Goal: Information Seeking & Learning: Learn about a topic

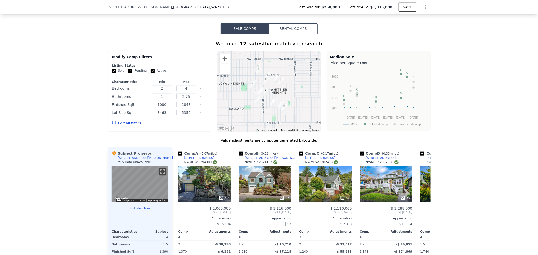
scroll to position [391, 0]
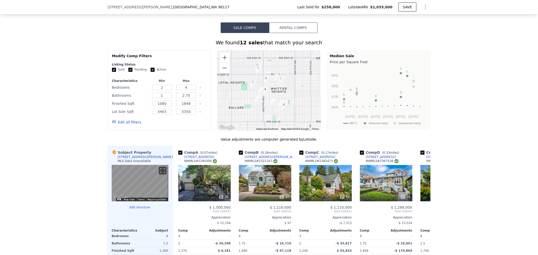
click at [146, 70] on div "Sold Pending Active" at bounding box center [159, 70] width 95 height 4
click at [149, 74] on form "Listing Status Sold Pending Active Characteristics Min Max Bedrooms 2 4 Bathroo…" at bounding box center [159, 96] width 95 height 67
click at [128, 71] on input "Pending" at bounding box center [130, 70] width 4 height 4
checkbox input "false"
click at [151, 70] on input "Active" at bounding box center [153, 70] width 4 height 4
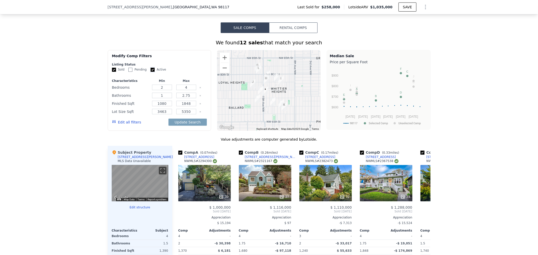
checkbox input "false"
click at [122, 123] on button "Edit all filters" at bounding box center [126, 122] width 29 height 5
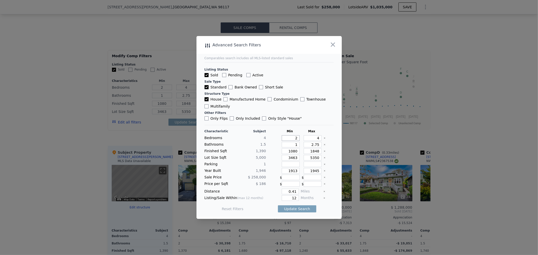
drag, startPoint x: 292, startPoint y: 139, endPoint x: 298, endPoint y: 140, distance: 5.9
click at [298, 140] on div "Bedrooms 4 2 4" at bounding box center [269, 138] width 129 height 6
type input "4"
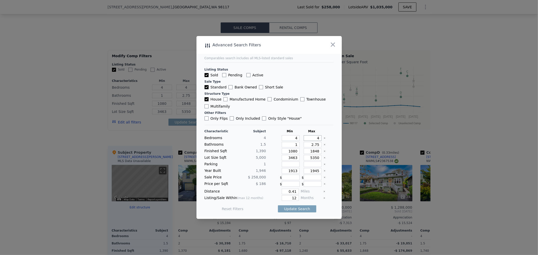
drag, startPoint x: 311, startPoint y: 140, endPoint x: 324, endPoint y: 141, distance: 13.4
click at [324, 141] on div "Bedrooms 4 4 4" at bounding box center [269, 138] width 129 height 6
type input "5"
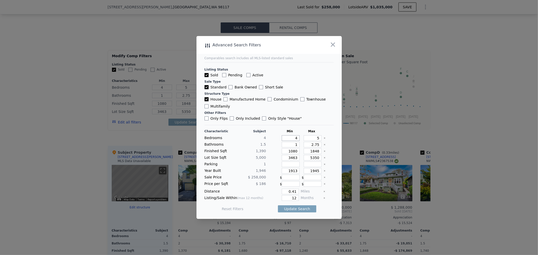
drag, startPoint x: 292, startPoint y: 140, endPoint x: 296, endPoint y: 138, distance: 3.8
click at [296, 138] on input "4" at bounding box center [291, 138] width 18 height 6
type input "3"
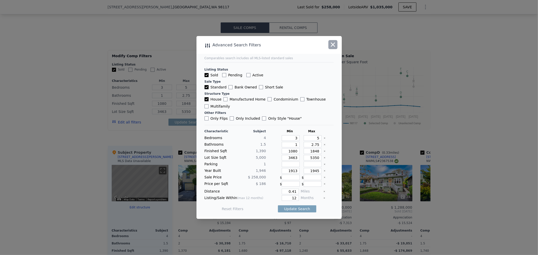
click at [331, 46] on icon "button" at bounding box center [333, 44] width 7 height 7
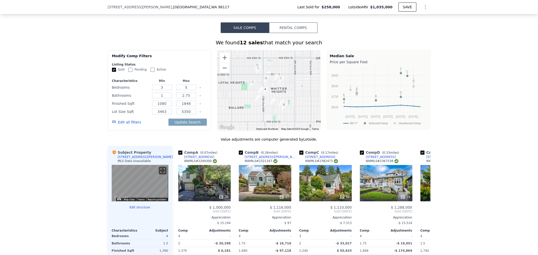
click at [119, 122] on button "Edit all filters" at bounding box center [126, 122] width 29 height 5
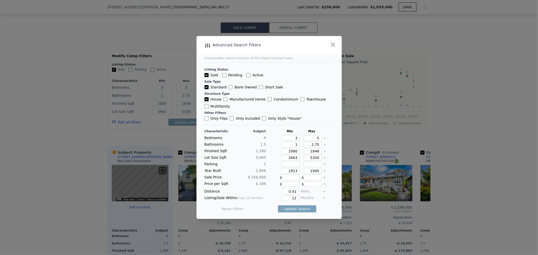
click at [324, 140] on div at bounding box center [329, 138] width 10 height 6
click at [324, 139] on icon "Clear" at bounding box center [325, 138] width 2 height 2
click at [324, 146] on icon "Clear" at bounding box center [325, 145] width 2 height 2
drag, startPoint x: 287, startPoint y: 150, endPoint x: 301, endPoint y: 152, distance: 14.3
click at [301, 152] on div "Finished Sqft 1,390 1080 1848" at bounding box center [269, 152] width 129 height 6
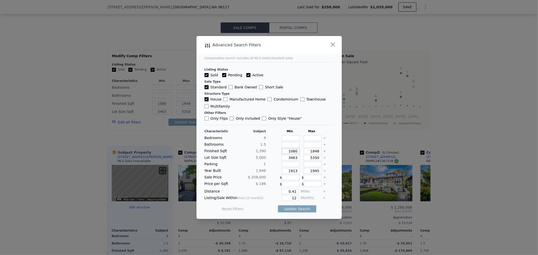
checkbox input "true"
type input "2"
type input "4"
type input "1"
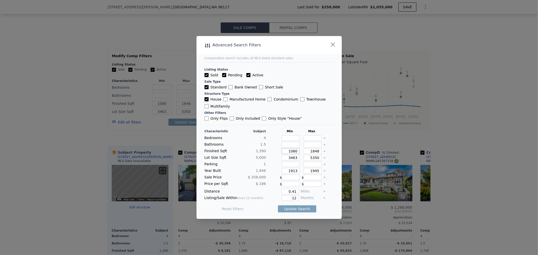
type input "2.75"
checkbox input "true"
type input "2"
type input "4"
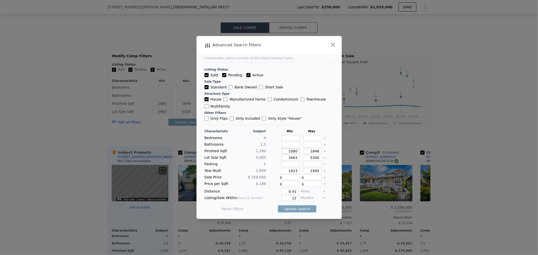
type input "1"
type input "2.75"
drag, startPoint x: 288, startPoint y: 153, endPoint x: 299, endPoint y: 153, distance: 11.4
click at [299, 153] on div "Finished Sqft 1,390 1080 1848" at bounding box center [269, 152] width 129 height 6
click at [295, 152] on input "number" at bounding box center [291, 152] width 18 height 6
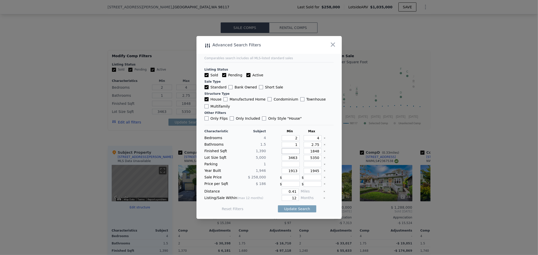
type input "2"
type input "21"
type input "2120"
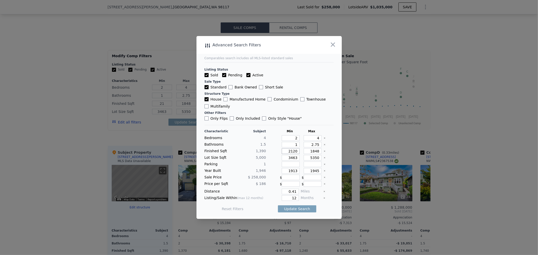
type input "212"
drag, startPoint x: 308, startPoint y: 151, endPoint x: 320, endPoint y: 150, distance: 12.2
click at [320, 150] on div "Finished Sqft 1,[PHONE_NUMBER]" at bounding box center [269, 152] width 129 height 6
type input "2"
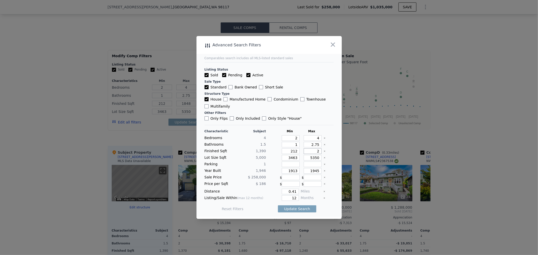
type input "2"
type input "25"
type input "2520"
type input "252"
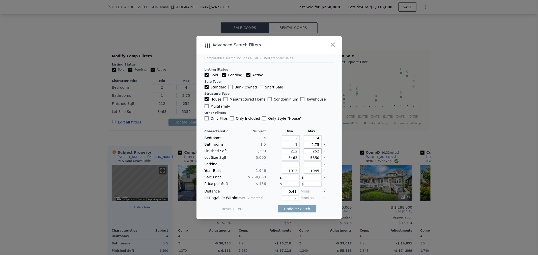
type input "2520"
click at [324, 158] on icon "Clear" at bounding box center [325, 158] width 2 height 2
click at [324, 145] on icon "Clear" at bounding box center [324, 144] width 1 height 1
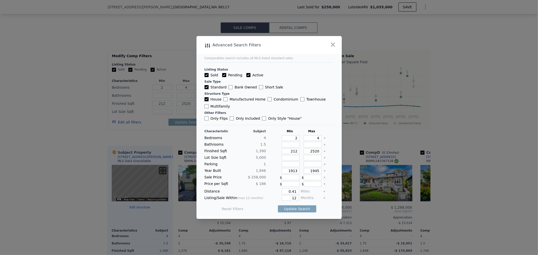
click at [324, 139] on icon "Clear" at bounding box center [324, 138] width 1 height 1
click at [296, 151] on input "212" at bounding box center [291, 152] width 18 height 6
type input "2120"
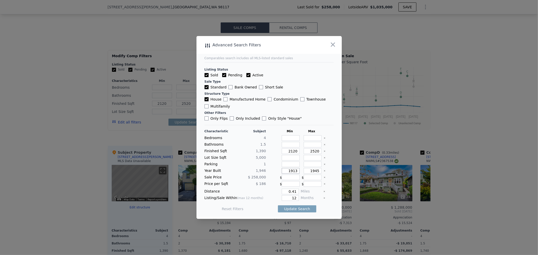
drag, startPoint x: 294, startPoint y: 170, endPoint x: 279, endPoint y: 173, distance: 15.7
click at [280, 173] on div "1913" at bounding box center [290, 171] width 20 height 6
drag, startPoint x: 308, startPoint y: 172, endPoint x: 316, endPoint y: 173, distance: 8.4
click at [316, 173] on input "1945" at bounding box center [313, 171] width 18 height 6
drag, startPoint x: 296, startPoint y: 189, endPoint x: 287, endPoint y: 190, distance: 8.9
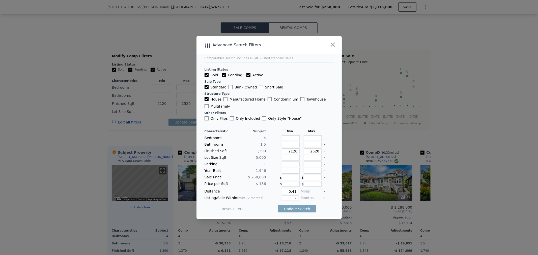
click at [287, 190] on div "Distance 0.41 Miles" at bounding box center [269, 192] width 129 height 6
click at [289, 190] on input "0.41" at bounding box center [290, 192] width 17 height 6
drag, startPoint x: 291, startPoint y: 192, endPoint x: 296, endPoint y: 193, distance: 5.4
click at [296, 193] on div "Distance 0.41 Miles" at bounding box center [269, 192] width 129 height 6
type input "1"
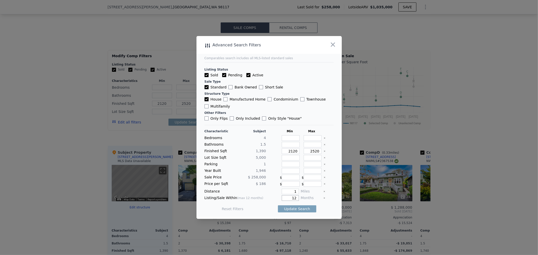
drag, startPoint x: 293, startPoint y: 196, endPoint x: 281, endPoint y: 197, distance: 11.9
click at [282, 197] on input "12" at bounding box center [290, 199] width 17 height 6
type input "6"
click at [295, 206] on button "Update Search" at bounding box center [297, 209] width 38 height 7
click at [247, 77] on input "Active" at bounding box center [249, 75] width 4 height 4
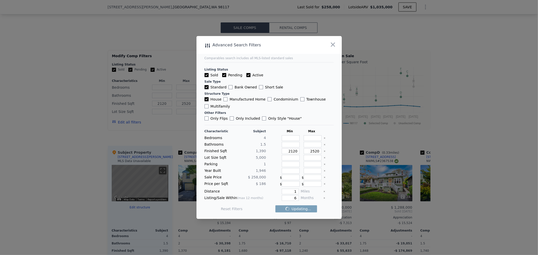
checkbox input "false"
drag, startPoint x: 224, startPoint y: 77, endPoint x: 244, endPoint y: 117, distance: 44.5
click at [224, 77] on input "Pending" at bounding box center [224, 75] width 4 height 4
checkbox input "false"
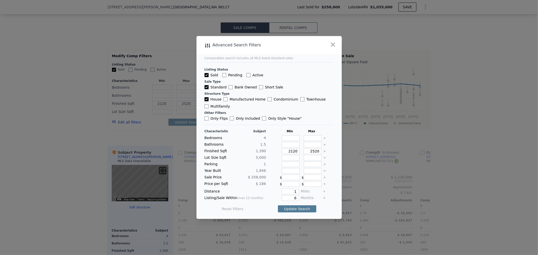
click at [298, 207] on button "Update Search" at bounding box center [297, 209] width 38 height 7
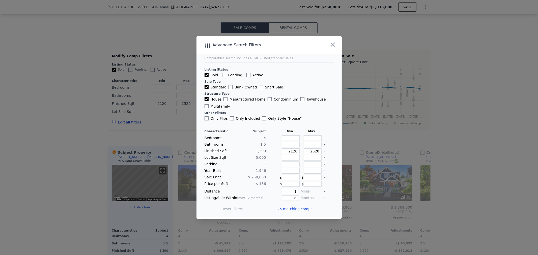
click at [294, 209] on span "25 matching comps" at bounding box center [295, 209] width 35 height 5
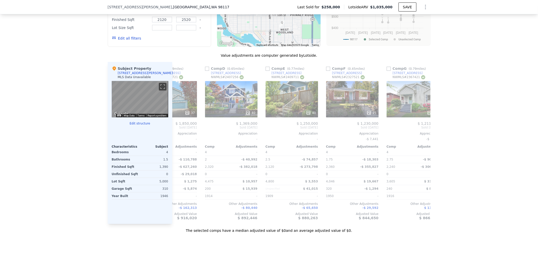
scroll to position [0, 0]
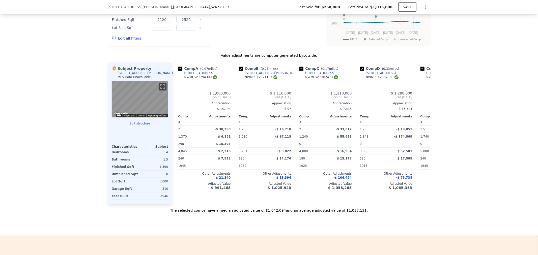
checkbox input "true"
type input "2"
type input "4"
type input "1"
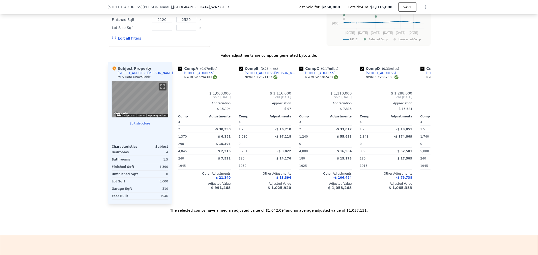
type input "2.75"
type input "1080"
type input "1848"
type input "3463"
type input "5350"
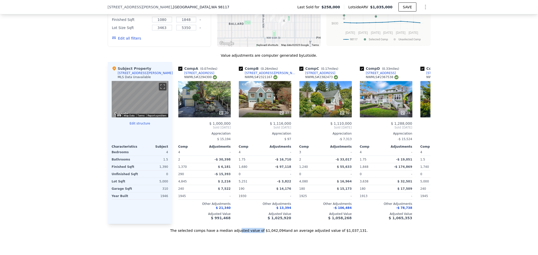
drag, startPoint x: 248, startPoint y: 229, endPoint x: 264, endPoint y: 230, distance: 16.7
click at [264, 230] on div "The selected comps have a median adjusted value of $1,042,094 and an average ad…" at bounding box center [269, 228] width 323 height 9
